Goal: Task Accomplishment & Management: Contribute content

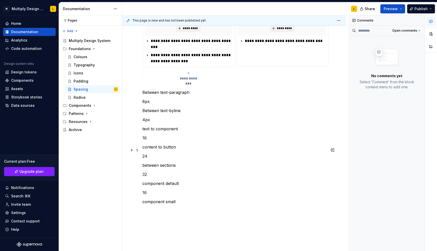
scroll to position [177, 0]
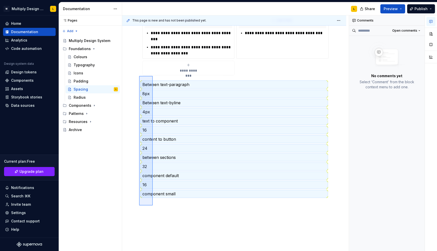
drag, startPoint x: 153, startPoint y: 205, endPoint x: 139, endPoint y: 76, distance: 130.1
click at [139, 76] on div "**********" at bounding box center [235, 133] width 226 height 236
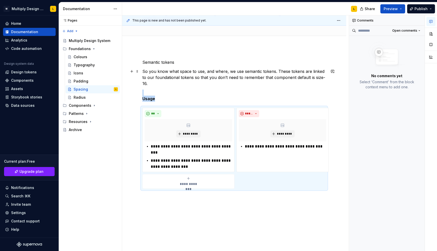
scroll to position [65, 0]
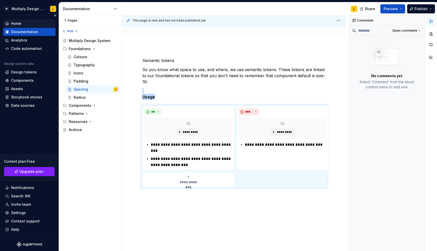
click at [15, 24] on div "Home" at bounding box center [16, 23] width 10 height 5
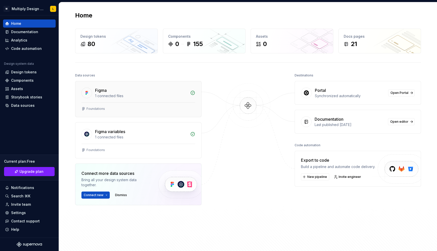
click at [142, 98] on div "1 connected files" at bounding box center [141, 95] width 92 height 5
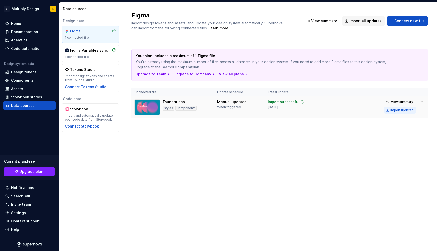
click at [397, 109] on div "Import updates" at bounding box center [401, 110] width 23 height 4
click at [402, 110] on div "Import updates" at bounding box center [401, 110] width 23 height 4
click at [24, 79] on div "Components" at bounding box center [22, 80] width 22 height 5
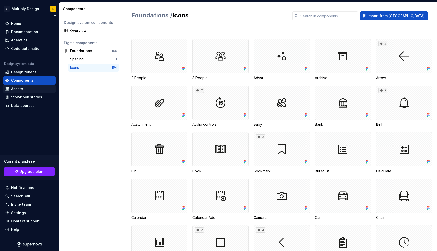
click at [24, 88] on div "Assets" at bounding box center [29, 88] width 49 height 5
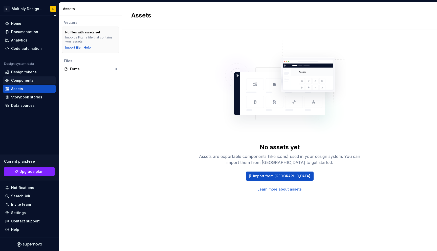
click at [18, 79] on div "Components" at bounding box center [22, 80] width 22 height 5
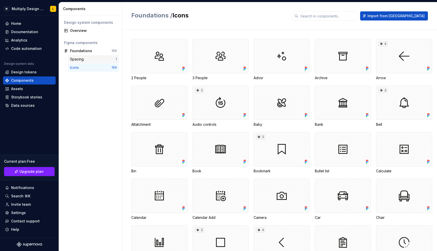
click at [80, 58] on div "Spacing" at bounding box center [78, 59] width 16 height 5
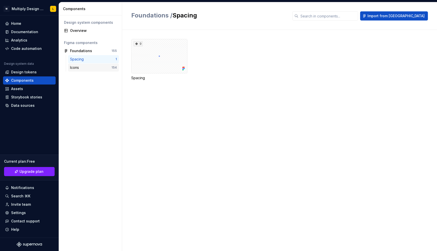
click at [76, 68] on div "Icons" at bounding box center [75, 67] width 11 height 5
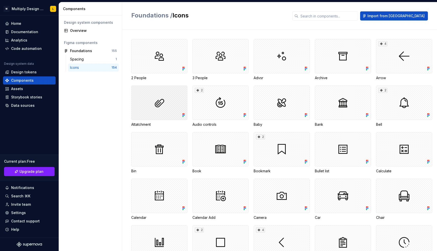
click at [162, 106] on div at bounding box center [159, 102] width 56 height 34
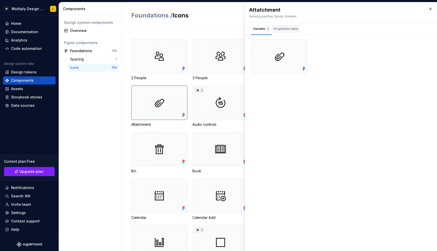
click at [287, 27] on div "Properties table" at bounding box center [285, 28] width 25 height 5
click at [257, 27] on div "Variants 1" at bounding box center [261, 28] width 16 height 5
click at [14, 24] on div "Home" at bounding box center [16, 23] width 10 height 5
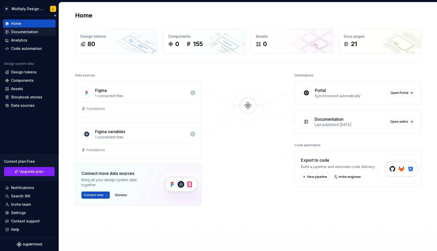
click at [28, 31] on div "Documentation" at bounding box center [24, 31] width 27 height 5
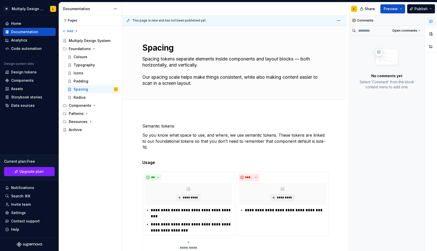
type textarea "*"
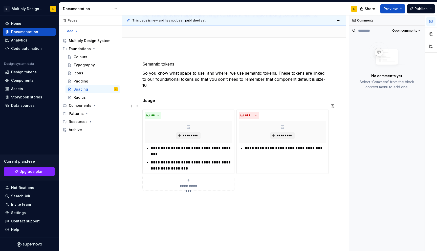
scroll to position [76, 0]
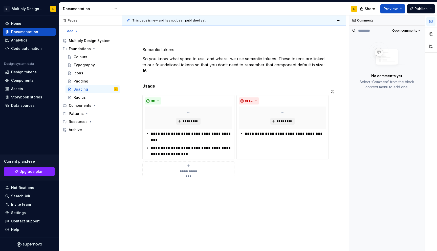
click at [154, 188] on div "**********" at bounding box center [234, 145] width 224 height 223
click at [132, 178] on button "button" at bounding box center [131, 178] width 7 height 7
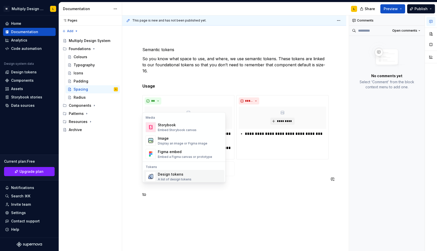
click at [168, 172] on div "Design tokens" at bounding box center [175, 174] width 34 height 5
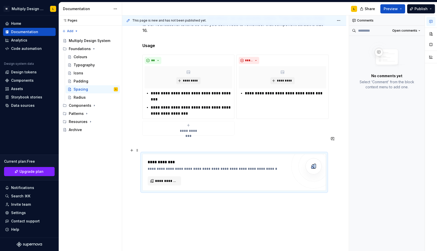
scroll to position [131, 0]
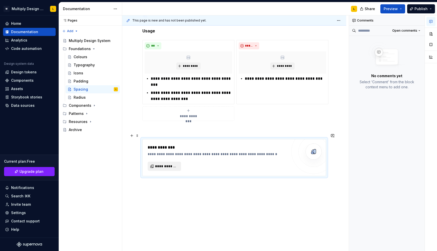
click at [161, 164] on span "**********" at bounding box center [166, 166] width 23 height 5
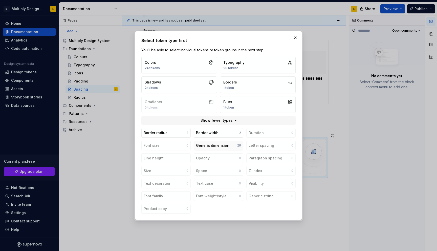
click at [213, 148] on button "Generic dimension 26" at bounding box center [218, 146] width 49 height 10
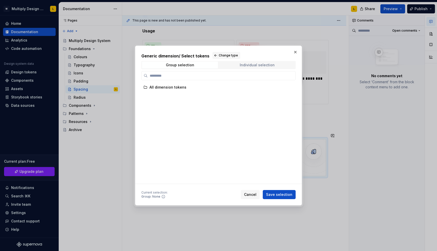
click at [253, 67] on span "Individual selection" at bounding box center [257, 64] width 76 height 7
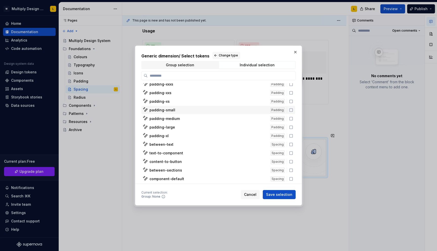
scroll to position [119, 0]
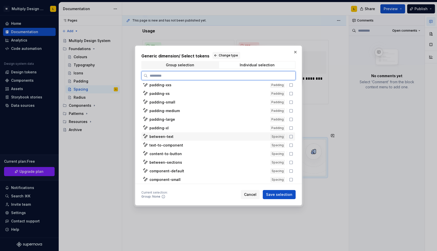
click at [293, 136] on icon at bounding box center [291, 136] width 4 height 4
click at [293, 146] on icon at bounding box center [291, 145] width 4 height 4
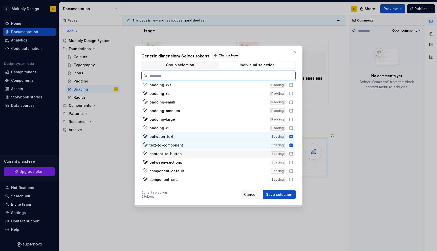
click at [293, 153] on icon at bounding box center [291, 154] width 4 height 4
click at [293, 163] on icon at bounding box center [291, 162] width 4 height 4
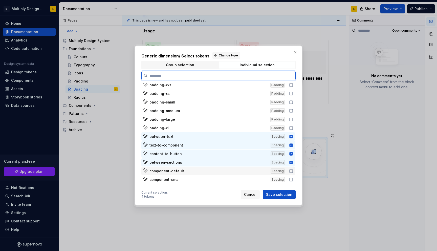
click at [293, 170] on icon at bounding box center [291, 171] width 4 height 4
click at [292, 178] on icon at bounding box center [290, 179] width 3 height 3
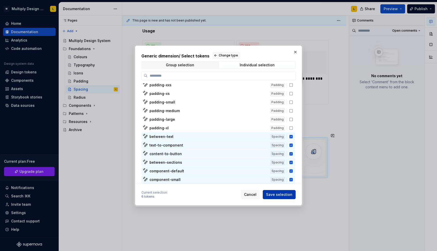
click at [276, 196] on span "Save selection" at bounding box center [279, 194] width 26 height 5
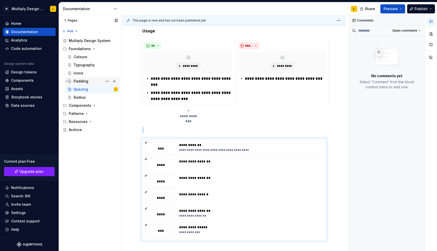
click at [85, 84] on div "Padding" at bounding box center [96, 81] width 44 height 7
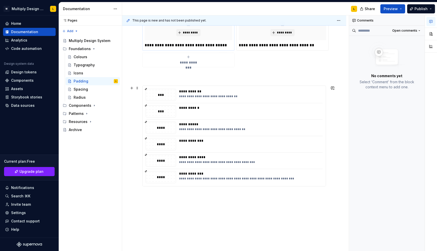
scroll to position [119, 0]
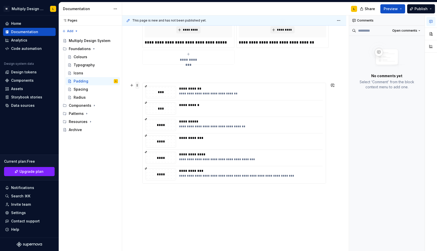
click at [137, 86] on span at bounding box center [137, 85] width 4 height 7
click at [326, 84] on div "**********" at bounding box center [233, 133] width 183 height 101
click at [325, 83] on div "**********" at bounding box center [234, 133] width 183 height 100
click at [142, 91] on div "**********" at bounding box center [233, 133] width 183 height 101
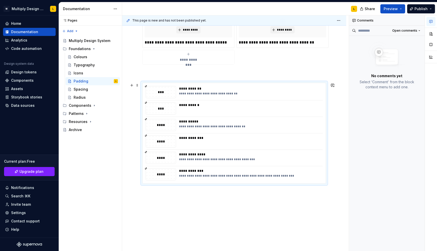
click at [143, 91] on div "**********" at bounding box center [234, 133] width 183 height 100
click at [144, 91] on button "button" at bounding box center [144, 90] width 4 height 7
click at [130, 86] on button "button" at bounding box center [131, 85] width 7 height 7
click at [295, 75] on p at bounding box center [233, 74] width 183 height 6
click at [138, 85] on span at bounding box center [137, 85] width 4 height 7
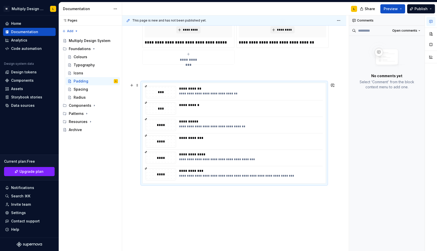
click at [151, 77] on div "**********" at bounding box center [233, 100] width 183 height 192
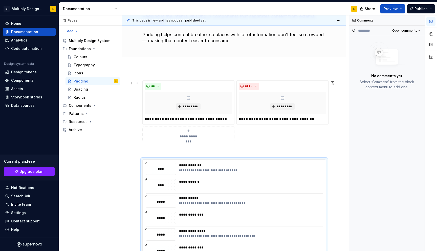
scroll to position [0, 0]
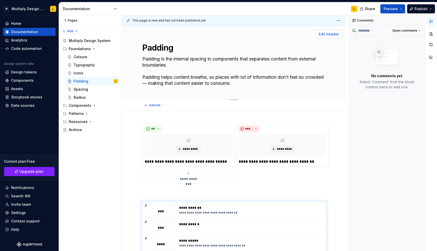
click at [331, 31] on button "Edit header" at bounding box center [328, 34] width 27 height 9
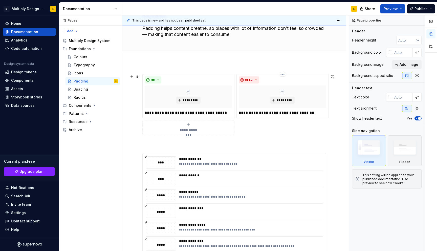
scroll to position [70, 0]
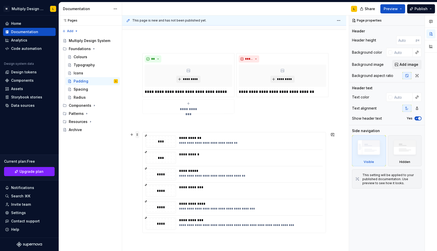
click at [137, 133] on span at bounding box center [137, 134] width 4 height 7
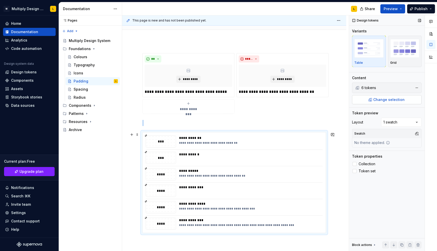
click at [374, 97] on span "Change selection" at bounding box center [388, 99] width 31 height 5
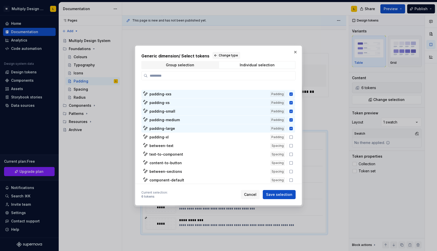
scroll to position [116, 0]
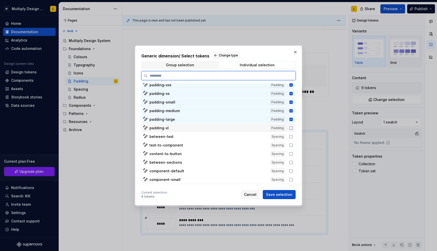
click at [293, 128] on icon at bounding box center [291, 128] width 4 height 4
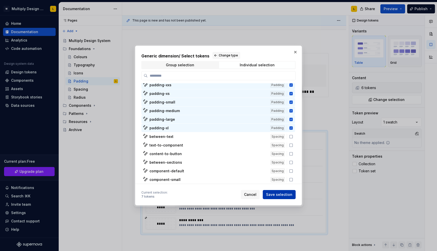
click at [277, 191] on button "Save selection" at bounding box center [279, 194] width 33 height 9
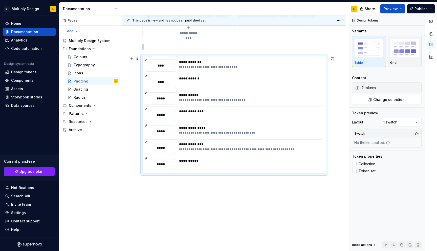
scroll to position [147, 0]
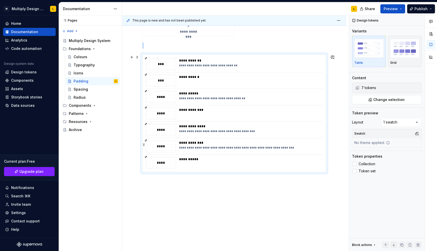
click at [271, 146] on div "**********" at bounding box center [250, 148] width 143 height 4
click at [81, 90] on div "Spacing" at bounding box center [81, 89] width 14 height 5
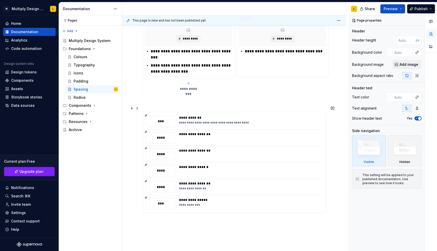
scroll to position [160, 0]
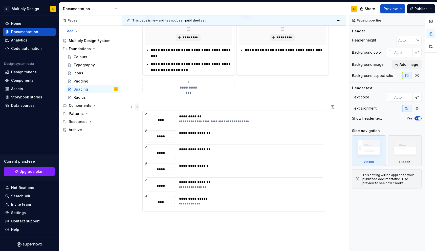
click at [136, 106] on span at bounding box center [137, 106] width 4 height 7
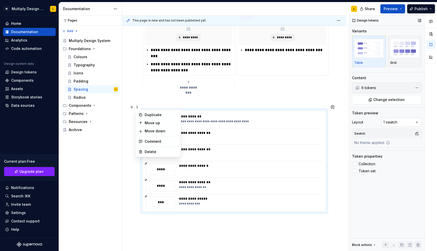
click at [402, 119] on div "Comments Open comments No comments yet Select ‘Comment’ from the block context …" at bounding box center [393, 133] width 88 height 236
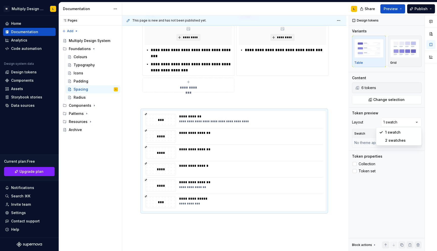
click at [397, 119] on div "Comments Open comments No comments yet Select ‘Comment’ from the block context …" at bounding box center [393, 133] width 88 height 236
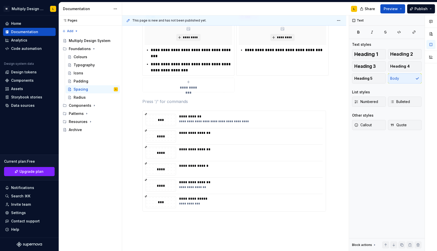
click at [287, 91] on div "**********" at bounding box center [233, 87] width 183 height 248
click at [81, 100] on div "Radius" at bounding box center [96, 97] width 44 height 7
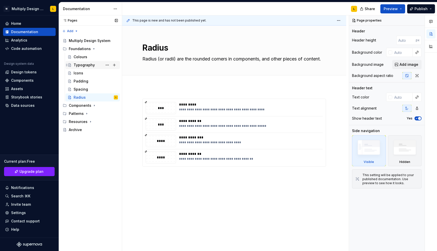
click at [76, 62] on div "Typography" at bounding box center [84, 64] width 21 height 5
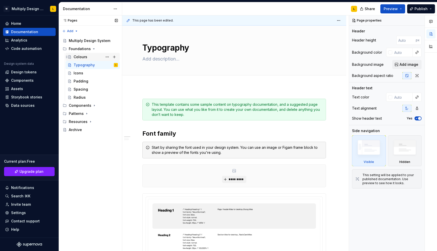
click at [82, 55] on div "Colours" at bounding box center [81, 56] width 14 height 5
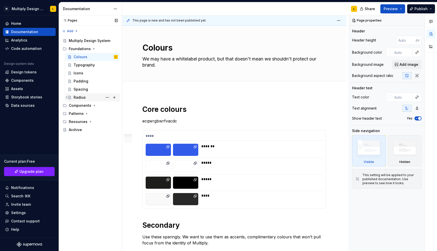
click at [83, 95] on div "Radius" at bounding box center [96, 97] width 44 height 7
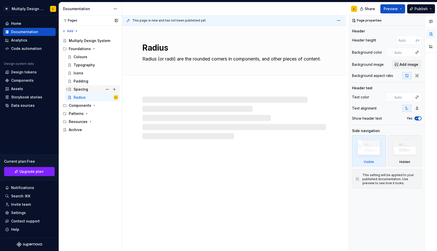
click at [78, 87] on div "Spacing" at bounding box center [81, 89] width 14 height 5
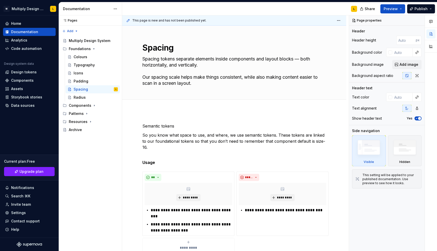
type textarea "*"
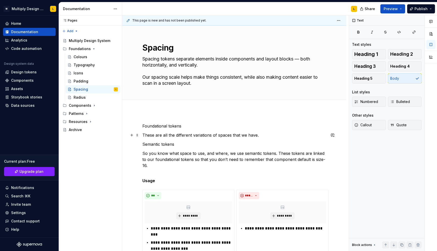
click at [195, 135] on p "These are all the different variations of spaces that we have." at bounding box center [233, 135] width 183 height 6
click at [263, 135] on p "These are all the different variations of spaces that we have." at bounding box center [233, 135] width 183 height 6
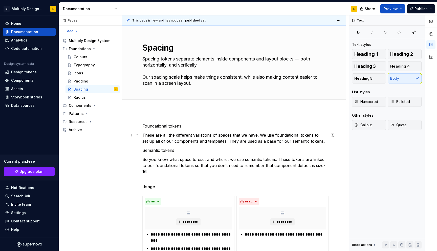
click at [225, 134] on p "These are all the different variations of spaces that we have. We use foundatio…" at bounding box center [233, 138] width 183 height 12
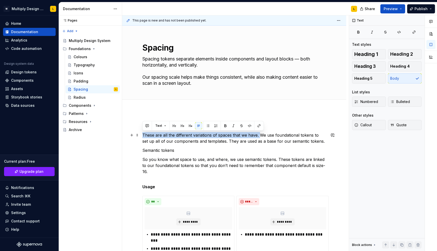
drag, startPoint x: 259, startPoint y: 135, endPoint x: 142, endPoint y: 133, distance: 117.8
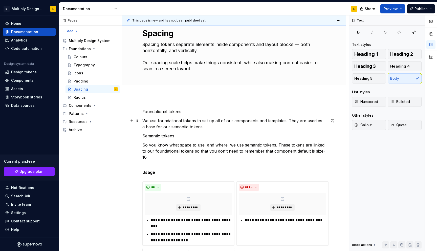
scroll to position [20, 0]
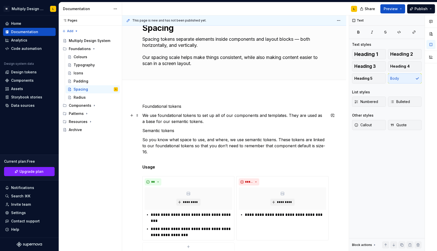
click at [205, 123] on p "We use foundational tokens to set up all of our components and templates. They …" at bounding box center [233, 118] width 183 height 12
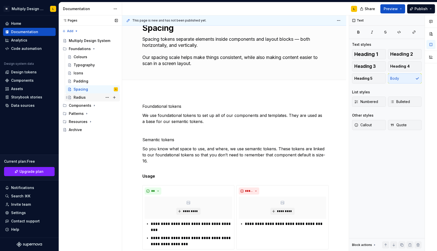
click at [79, 94] on div "Radius" at bounding box center [96, 97] width 44 height 7
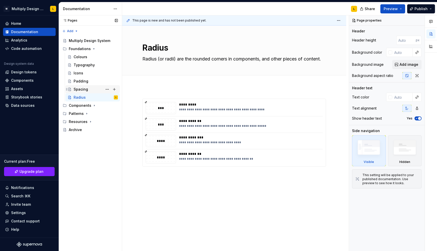
click at [87, 89] on div "Spacing" at bounding box center [96, 89] width 44 height 7
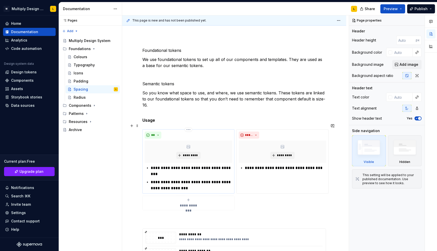
scroll to position [78, 0]
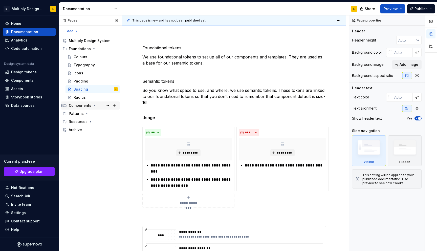
click at [94, 105] on icon "Page tree" at bounding box center [94, 105] width 1 height 1
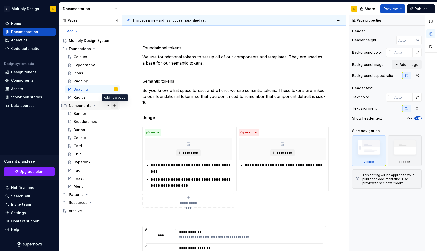
click at [114, 104] on button "Page tree" at bounding box center [114, 105] width 7 height 7
type textarea "*"
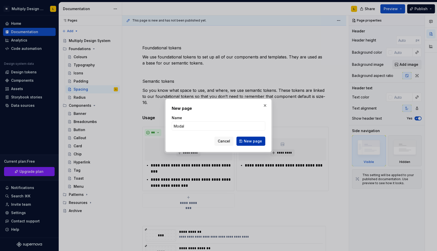
type input "Modal"
click at [259, 137] on button "New page" at bounding box center [250, 140] width 29 height 9
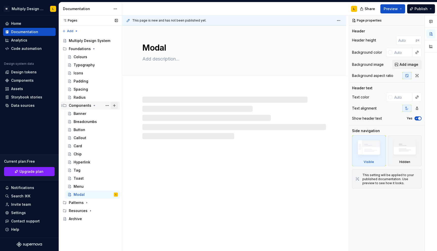
click at [116, 105] on button "Page tree" at bounding box center [114, 105] width 7 height 7
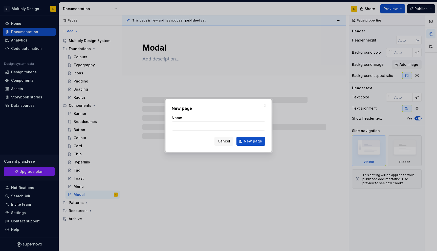
type textarea "*"
type input "T"
type textarea "*"
type input "Tab"
click at [256, 141] on span "New page" at bounding box center [253, 140] width 18 height 5
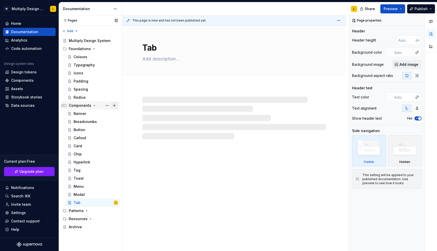
click at [117, 106] on button "Page tree" at bounding box center [114, 105] width 7 height 7
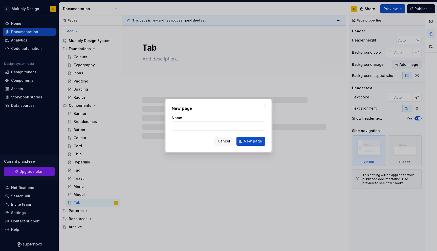
type textarea "*"
type input "Sema"
type textarea "*"
type input "Segmented control"
click at [255, 143] on span "New page" at bounding box center [253, 140] width 18 height 5
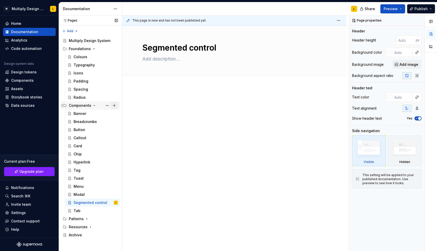
click at [115, 106] on button "Page tree" at bounding box center [114, 105] width 7 height 7
type textarea "*"
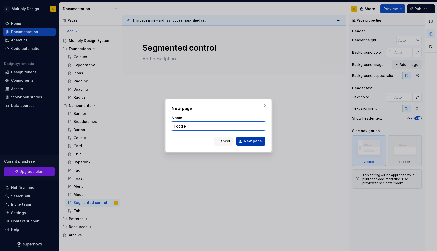
type input "Toggle"
click at [260, 143] on span "New page" at bounding box center [253, 140] width 18 height 5
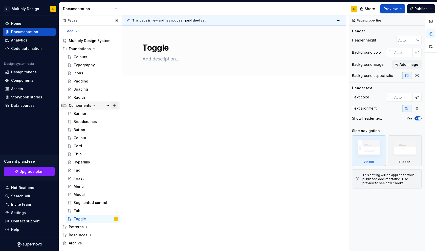
click at [115, 104] on button "Page tree" at bounding box center [114, 105] width 7 height 7
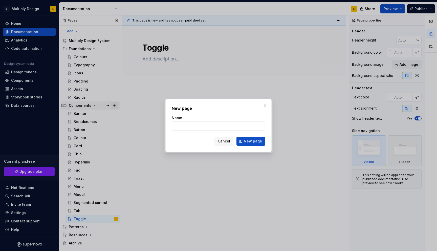
type textarea "*"
type input "Pagination"
click at [239, 140] on button "New page" at bounding box center [250, 140] width 29 height 9
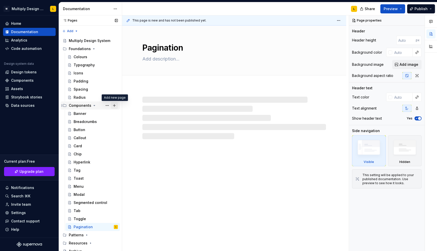
click at [115, 105] on button "Page tree" at bounding box center [114, 105] width 7 height 7
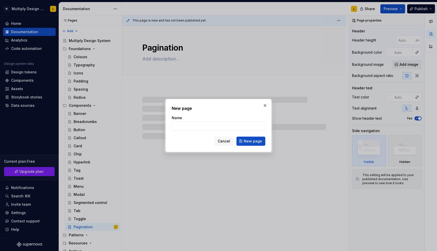
type textarea "*"
type input "Prog"
type textarea "*"
type input "Progre"
type textarea "*"
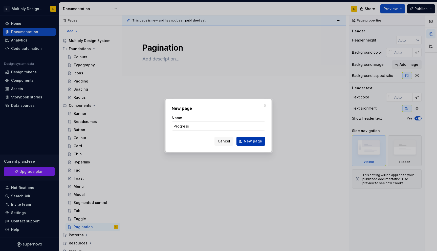
type input "Progress"
click at [249, 141] on span "New page" at bounding box center [253, 140] width 18 height 5
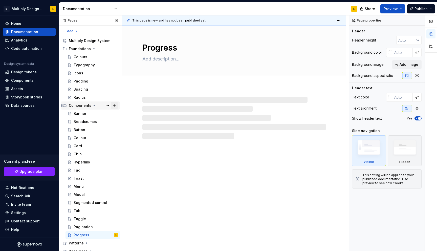
click at [112, 105] on button "Page tree" at bounding box center [114, 105] width 7 height 7
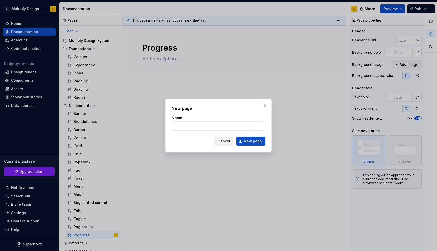
click at [225, 140] on span "Cancel" at bounding box center [224, 140] width 12 height 5
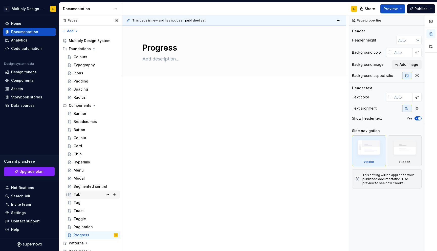
scroll to position [11, 0]
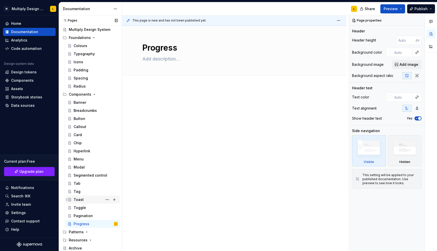
click at [79, 198] on div "Toast" at bounding box center [79, 199] width 10 height 5
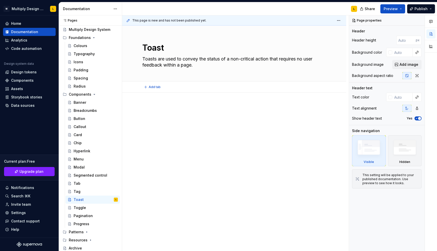
click at [320, 109] on p at bounding box center [233, 108] width 183 height 6
type textarea "*"
